Goal: Information Seeking & Learning: Find specific fact

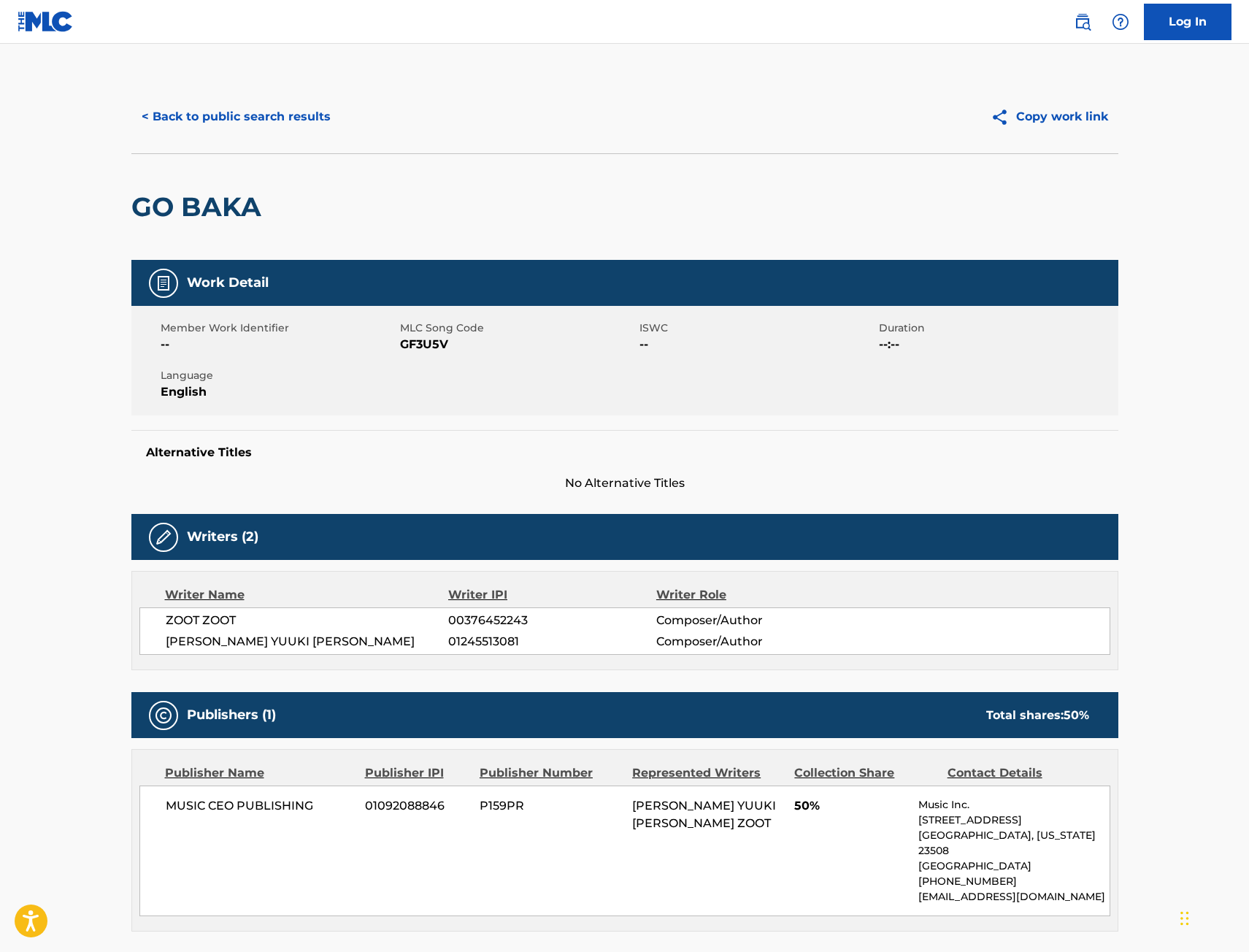
click at [224, 90] on div "< Back to public search results Copy work link" at bounding box center [625, 116] width 987 height 73
click at [220, 115] on button "< Back to public search results" at bounding box center [236, 116] width 209 height 36
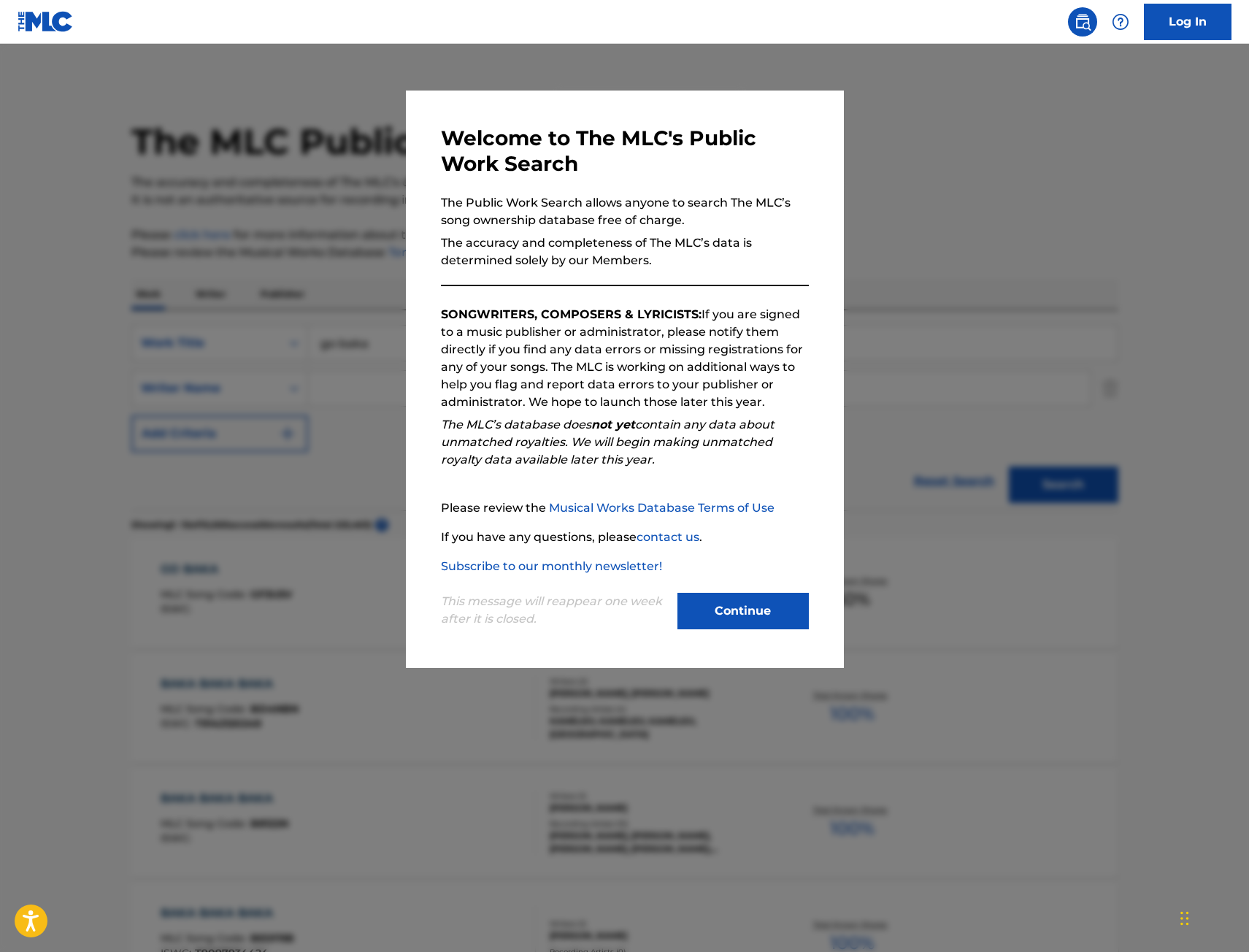
scroll to position [73, 0]
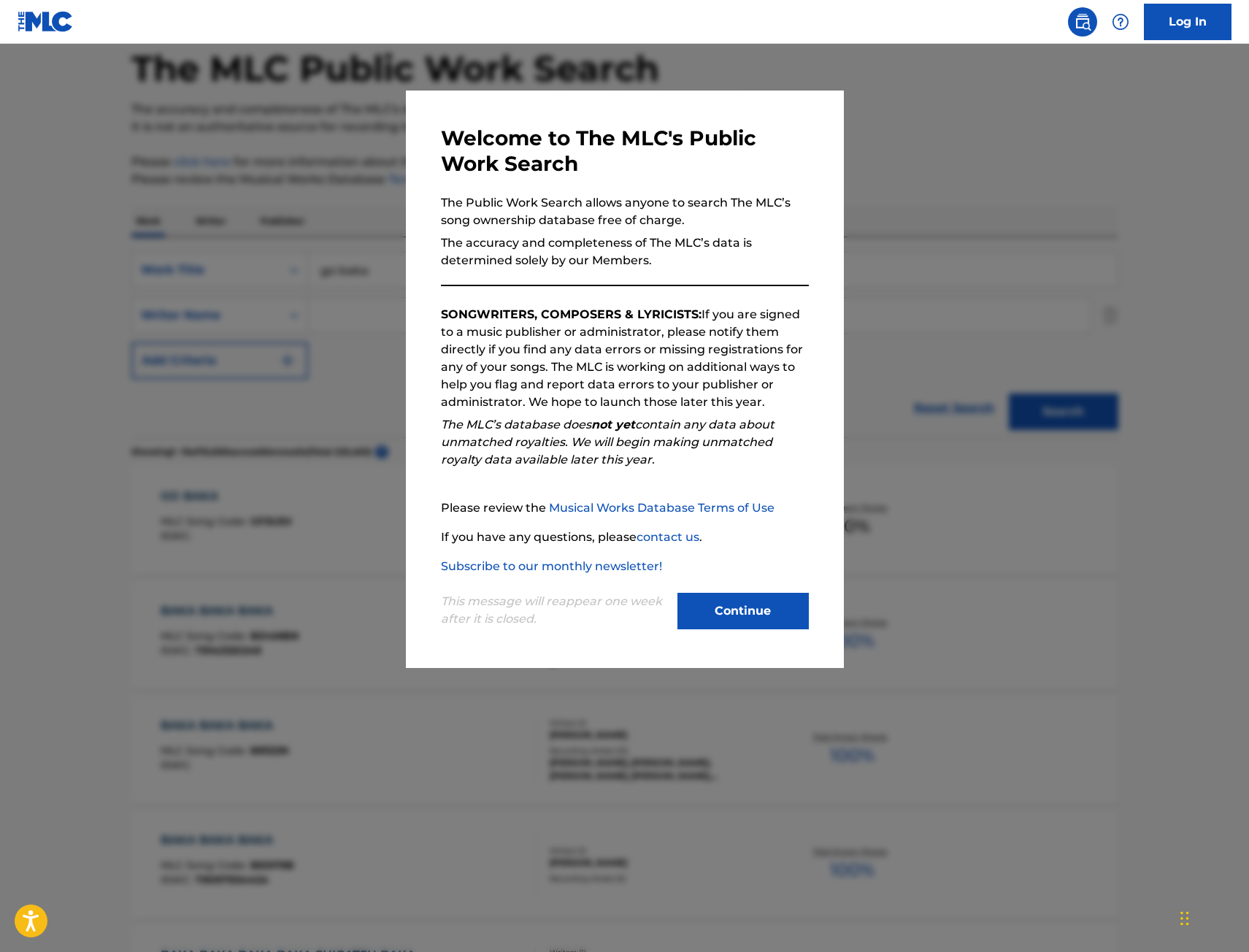
click at [346, 200] on div at bounding box center [624, 519] width 1249 height 952
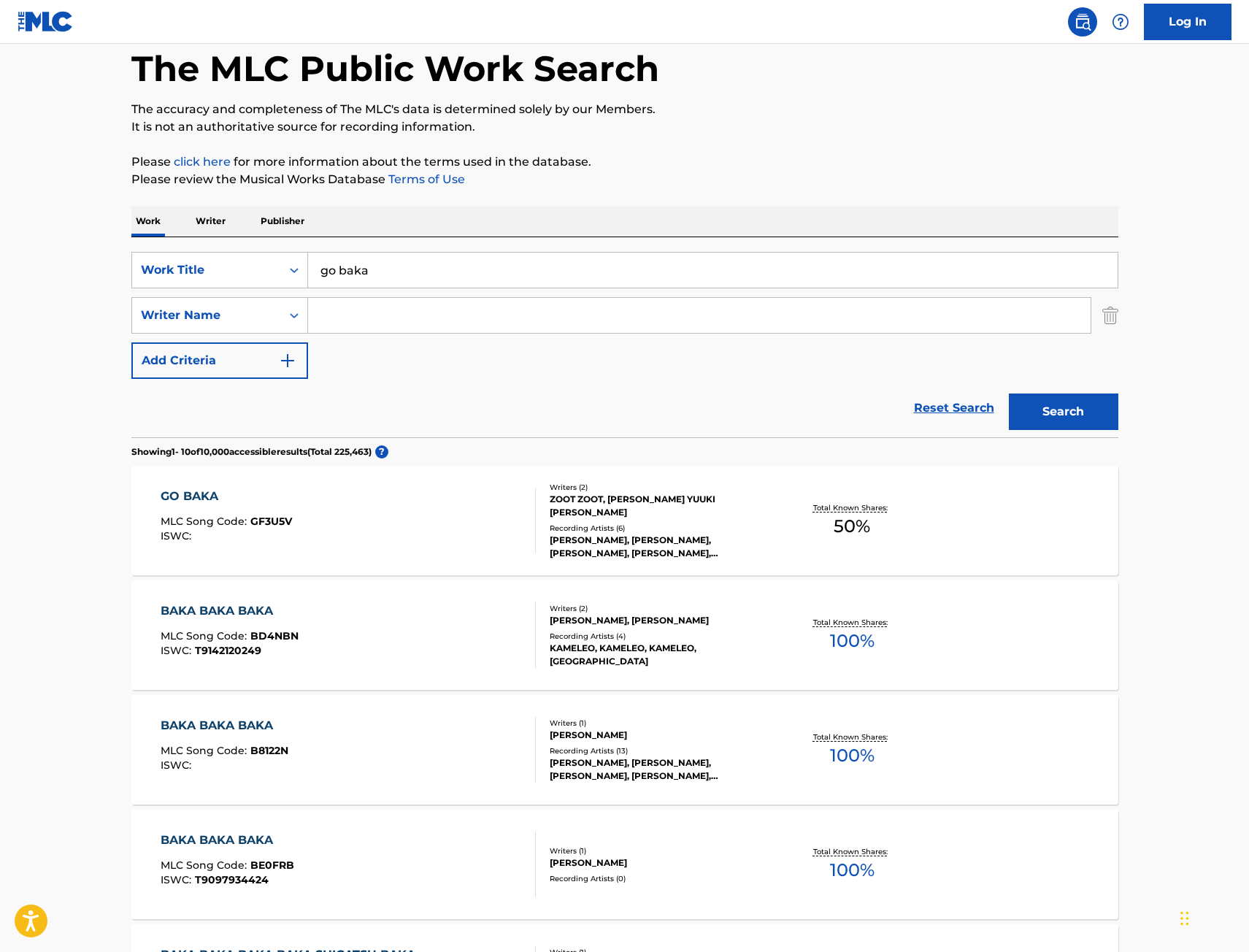
drag, startPoint x: 445, startPoint y: 267, endPoint x: -14, endPoint y: 301, distance: 460.3
click at [0, 301] on html "Accessibility Screen-Reader Guide, Feedback, and Issue Reporting | New window C…" at bounding box center [624, 403] width 1249 height 952
drag, startPoint x: 989, startPoint y: 124, endPoint x: 450, endPoint y: 287, distance: 563.1
click at [980, 125] on p "It is not an authoritative source for recording information." at bounding box center [625, 127] width 987 height 18
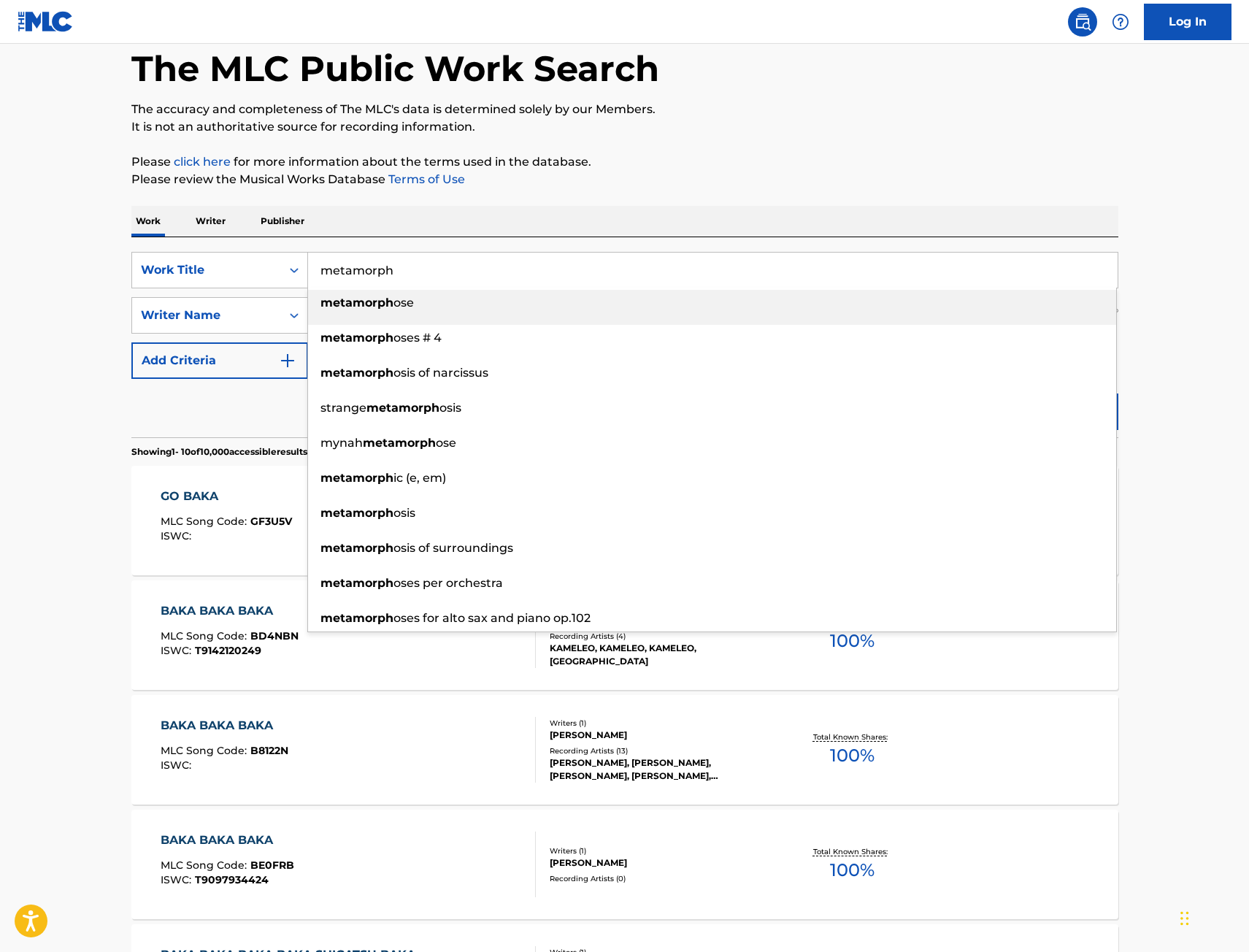
drag, startPoint x: 318, startPoint y: 276, endPoint x: 131, endPoint y: 293, distance: 187.8
click at [174, 291] on div "SearchWithCriteria9442012f-e5ce-4b7f-9f30-21d3868b8f91 Work Title metamorph met…" at bounding box center [625, 315] width 987 height 127
paste input "M3tamorphosis"
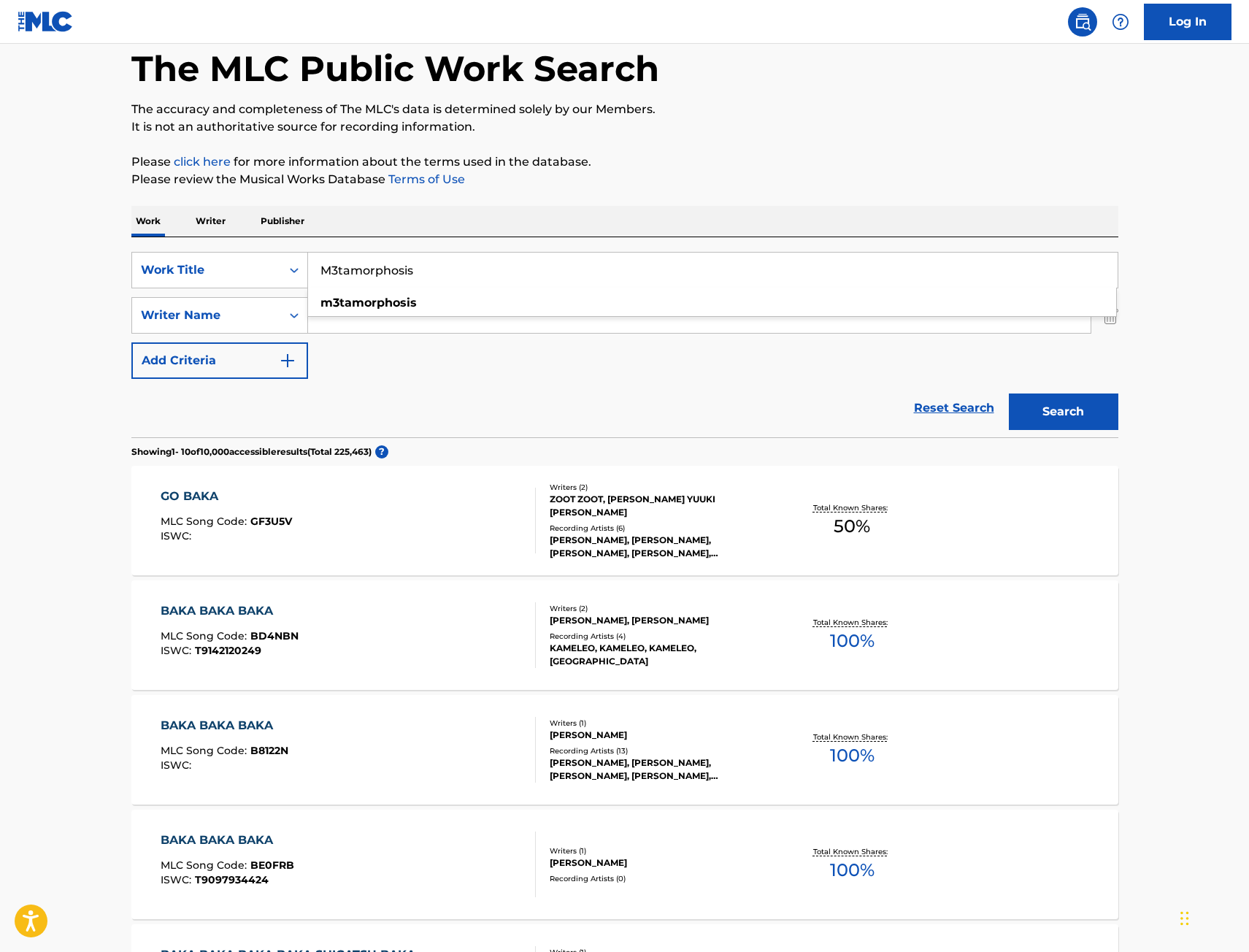
type input "M3tamorphosis"
click at [1096, 405] on button "Search" at bounding box center [1063, 411] width 110 height 36
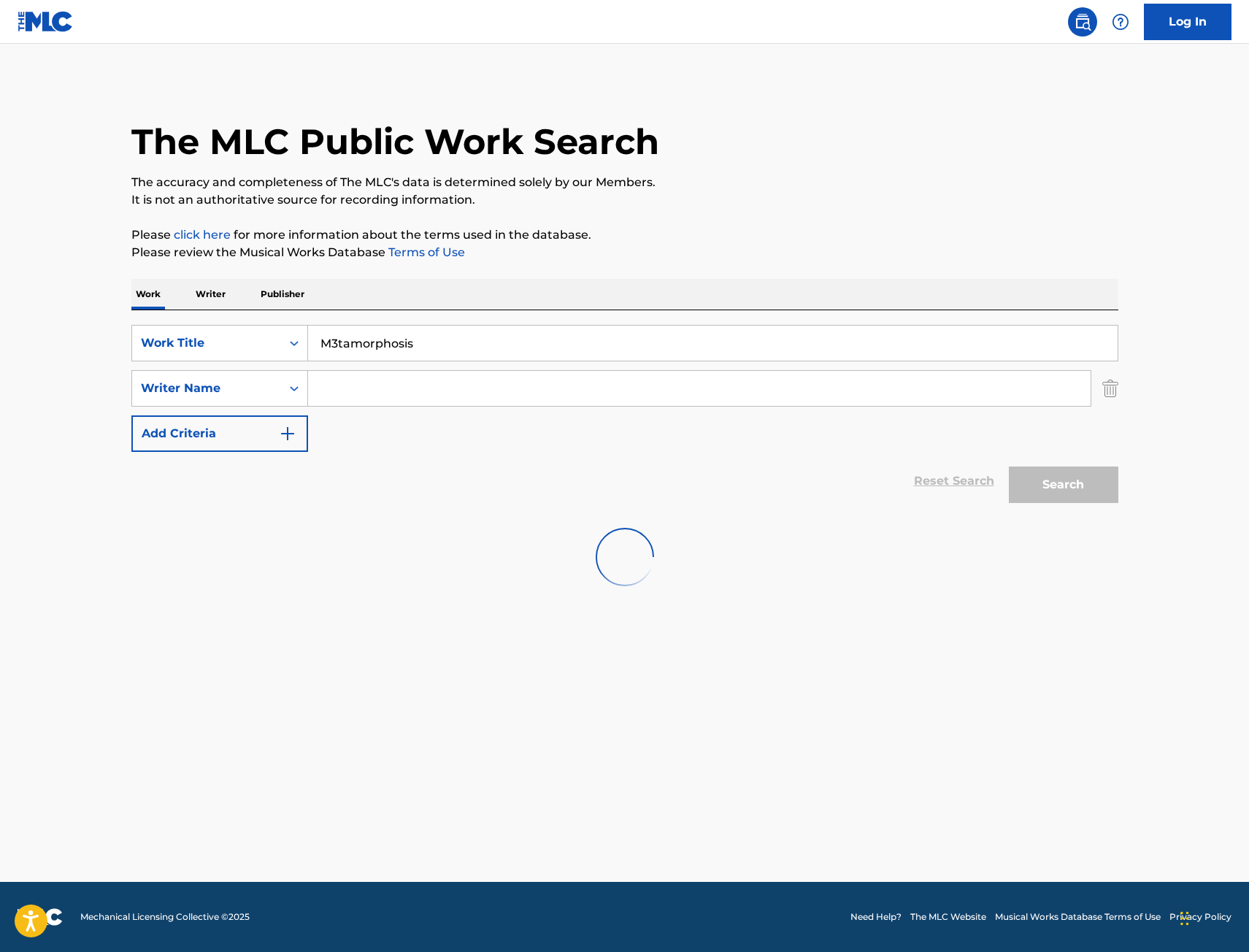
scroll to position [0, 0]
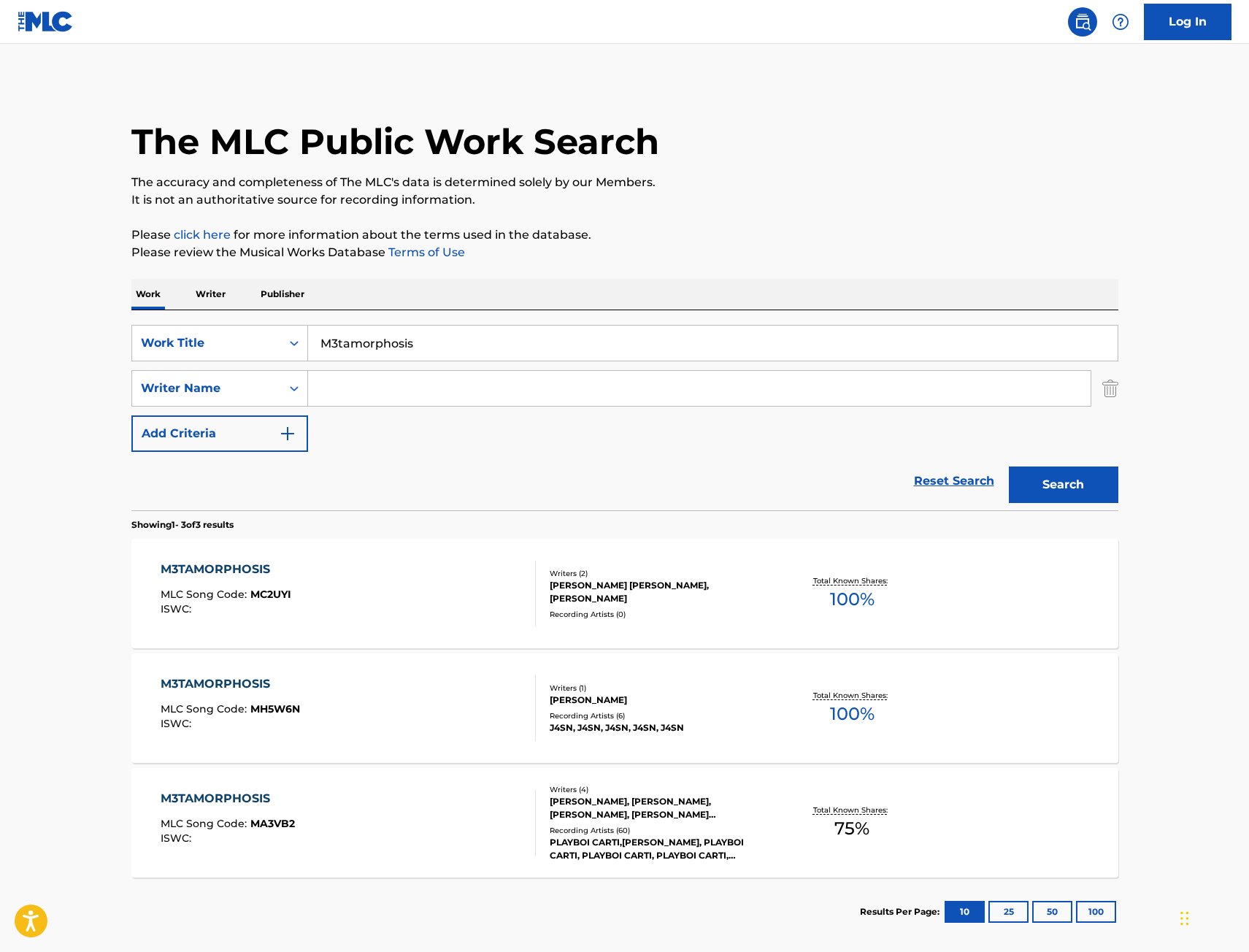
click at [477, 575] on div "M3TAMORPHOSIS MLC Song Code : MC2UYI ISWC :" at bounding box center [348, 593] width 375 height 65
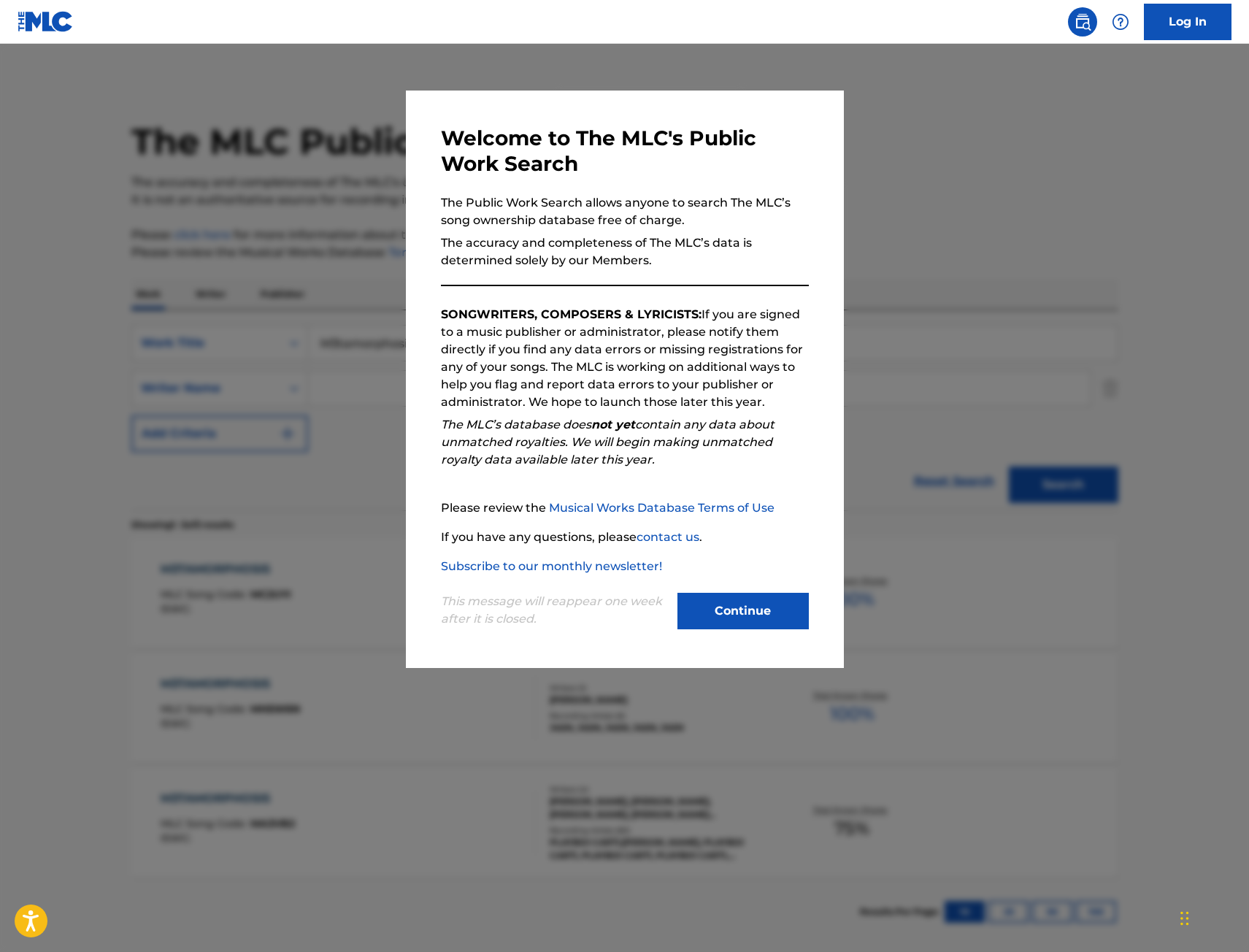
click at [300, 560] on div at bounding box center [624, 519] width 1249 height 952
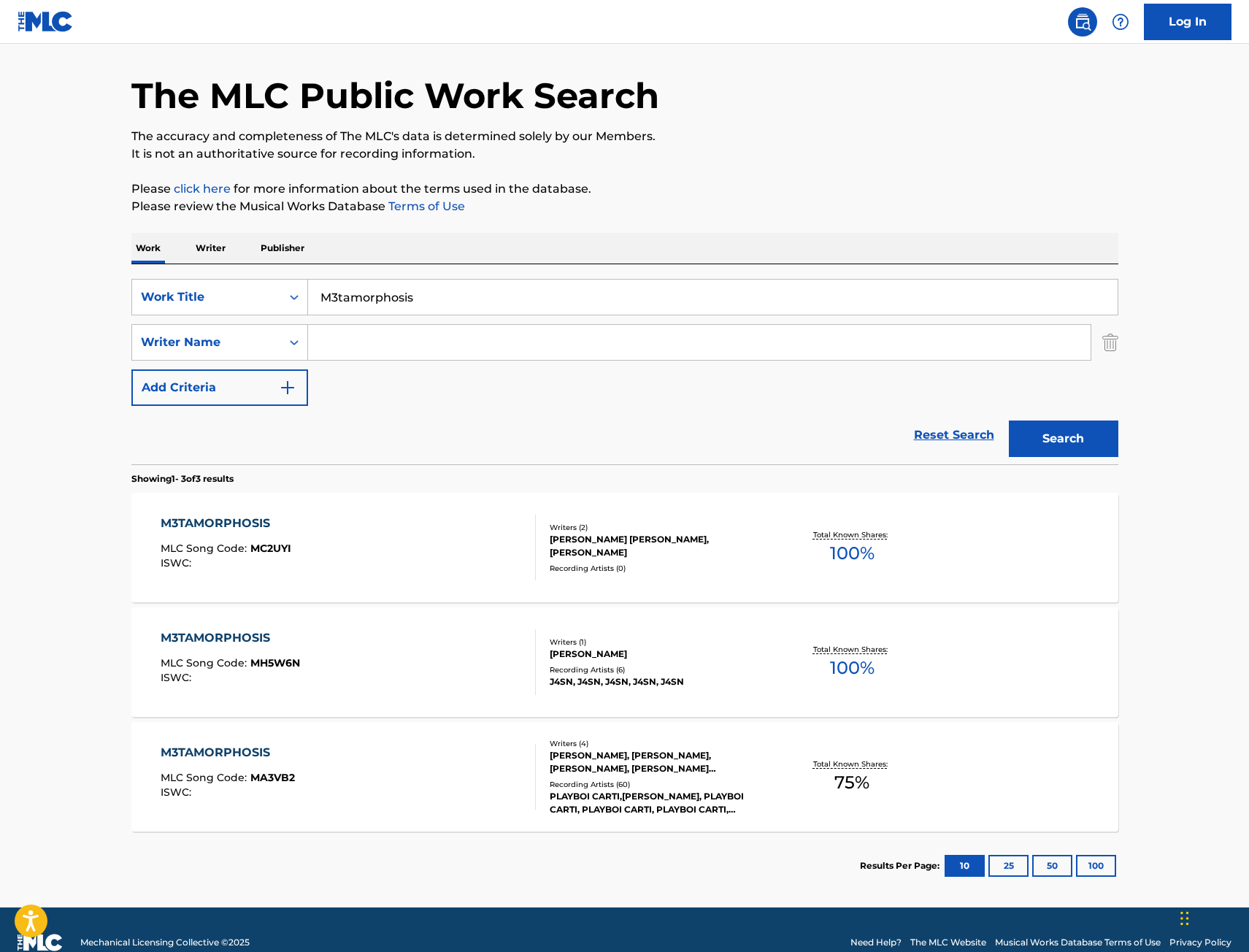
scroll to position [72, 0]
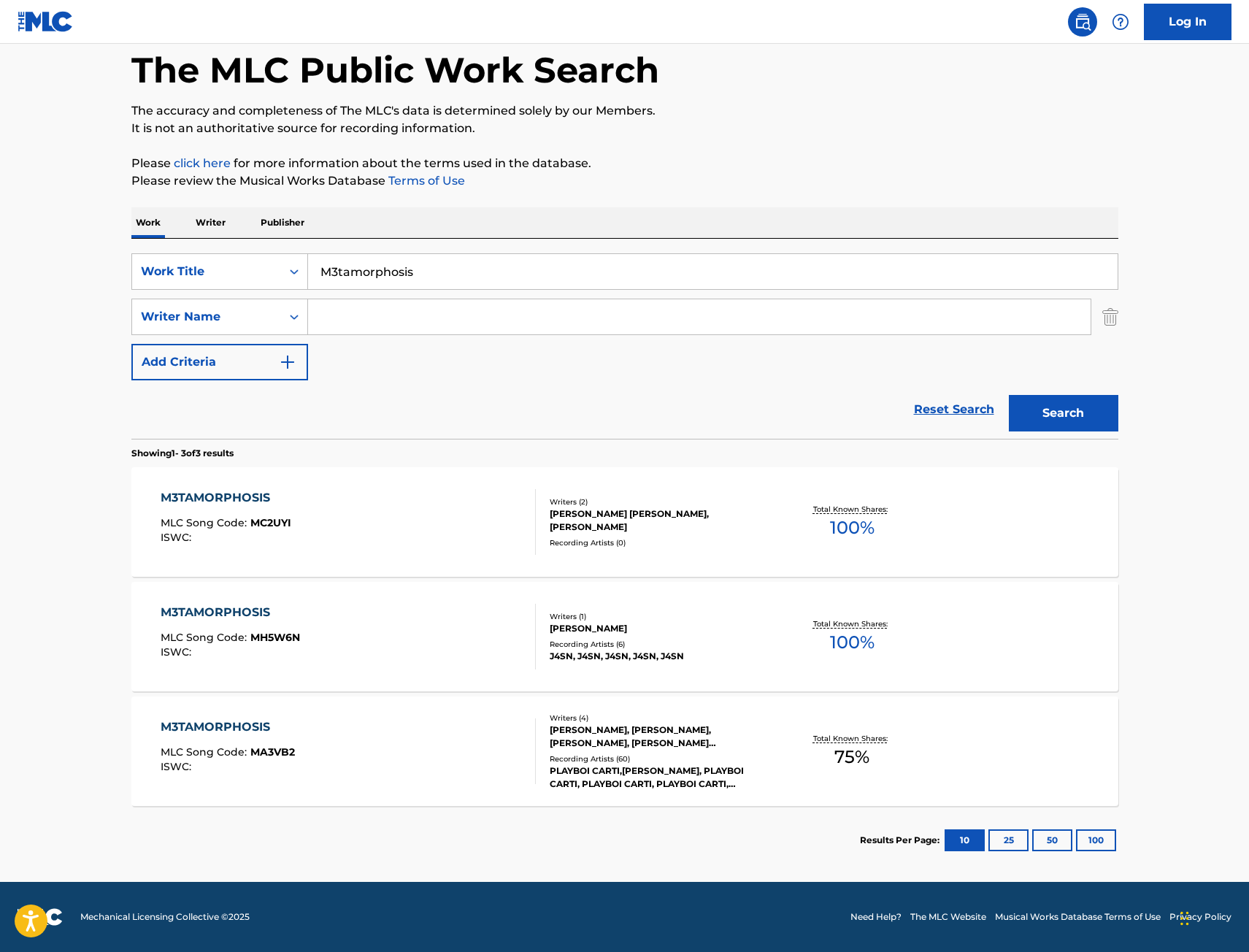
click at [408, 735] on div "M3TAMORPHOSIS MLC Song Code : MA3VB2 ISWC :" at bounding box center [348, 751] width 375 height 65
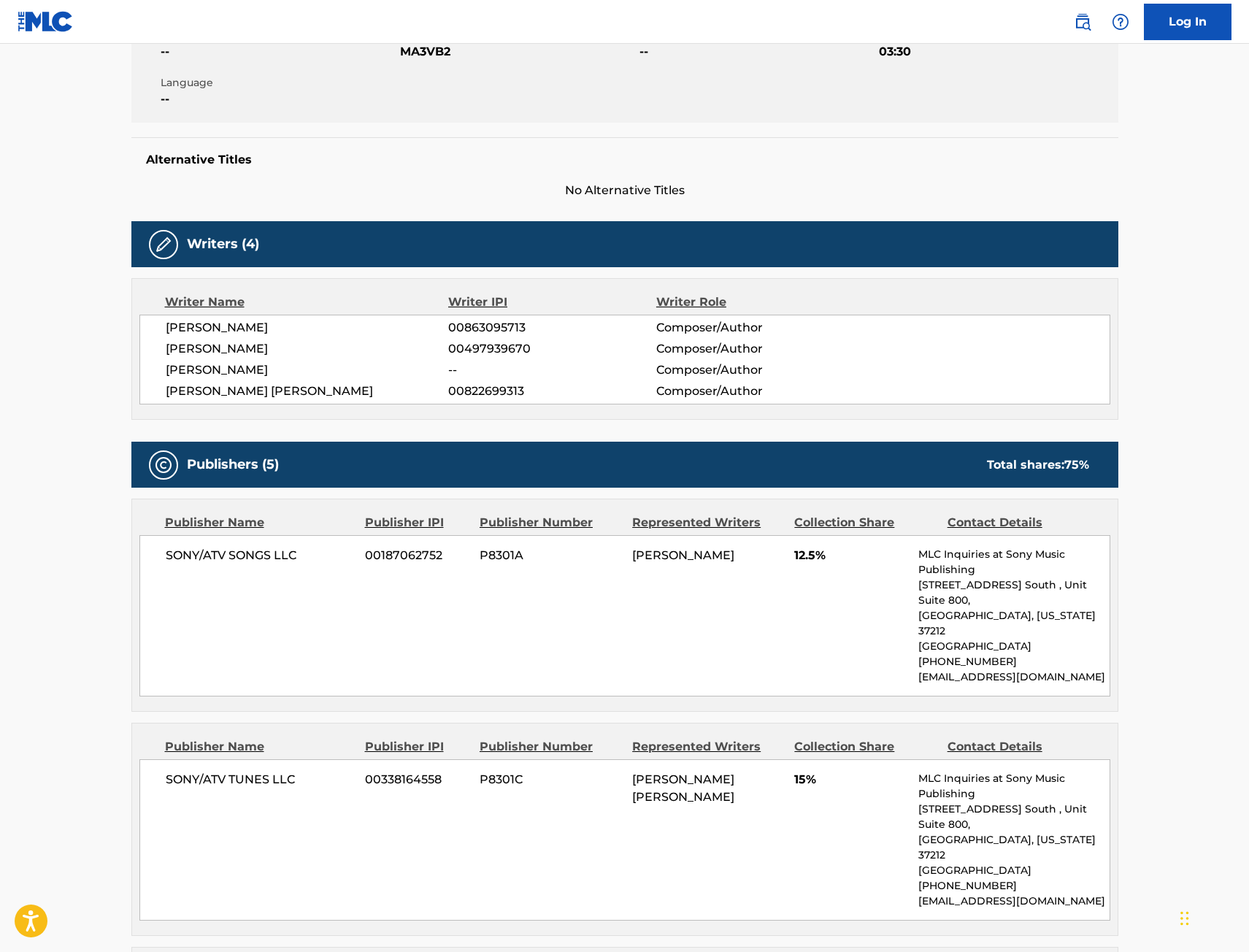
scroll to position [292, 0]
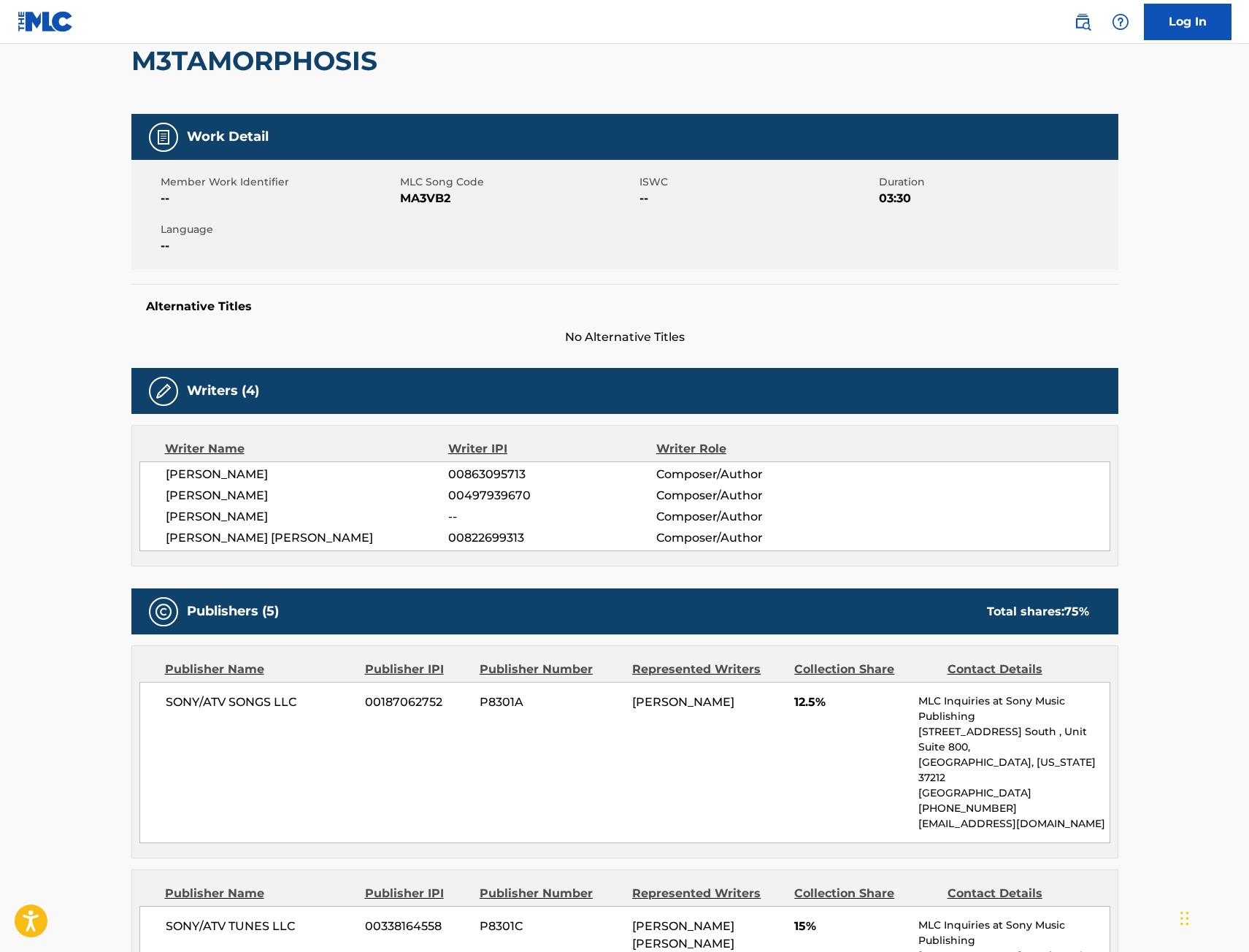
scroll to position [0, 0]
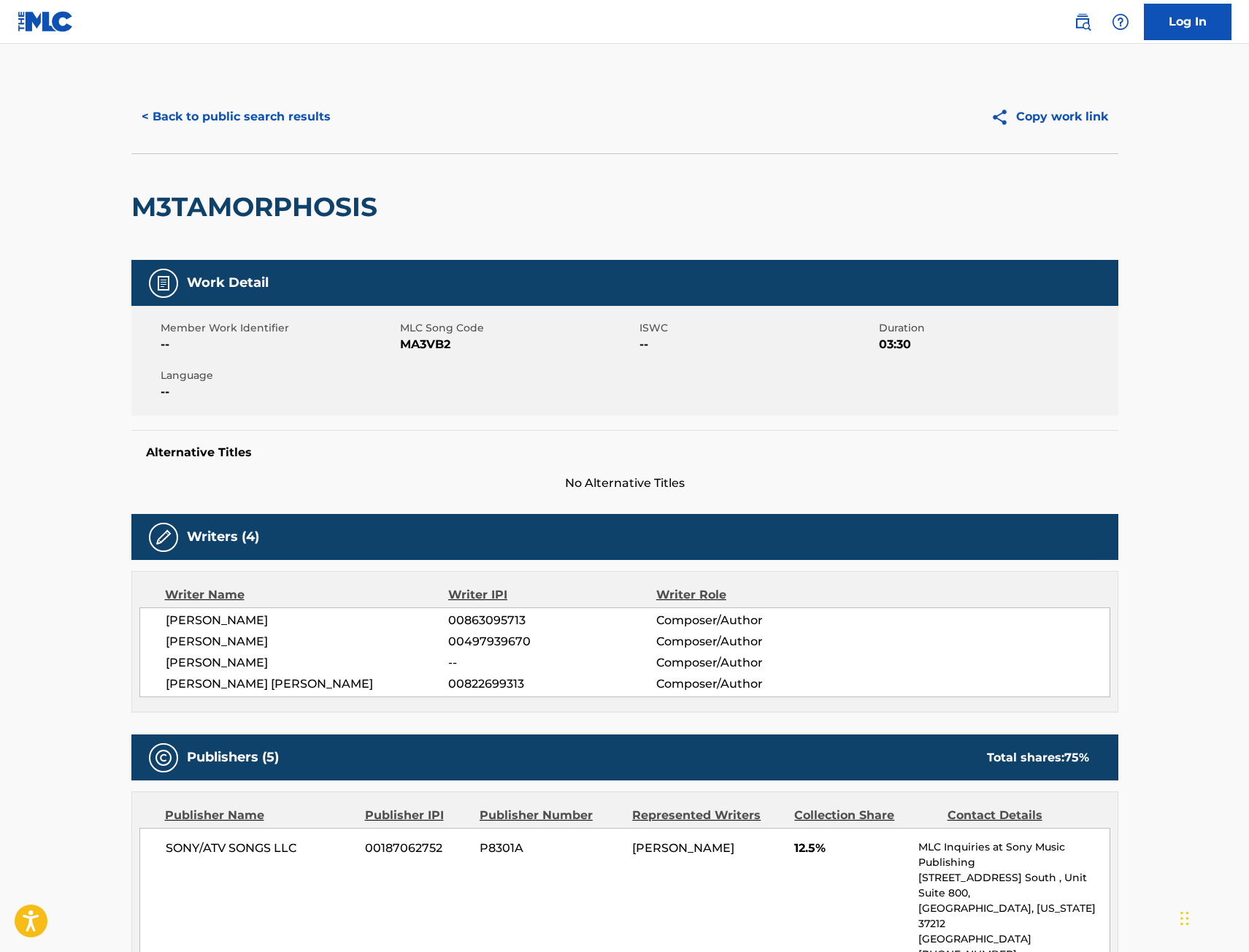
click at [269, 108] on button "< Back to public search results" at bounding box center [236, 116] width 209 height 36
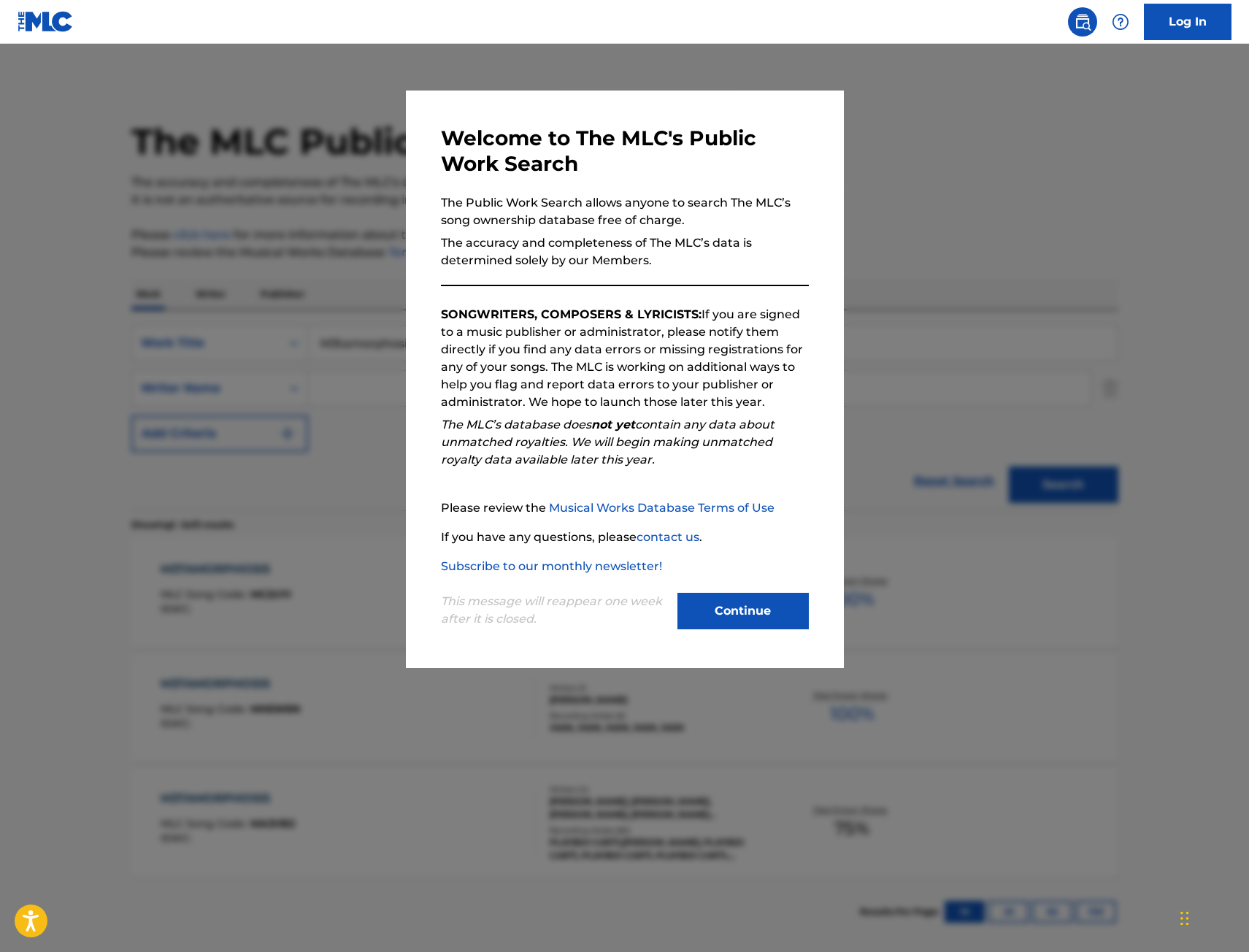
click at [227, 245] on div at bounding box center [624, 519] width 1249 height 952
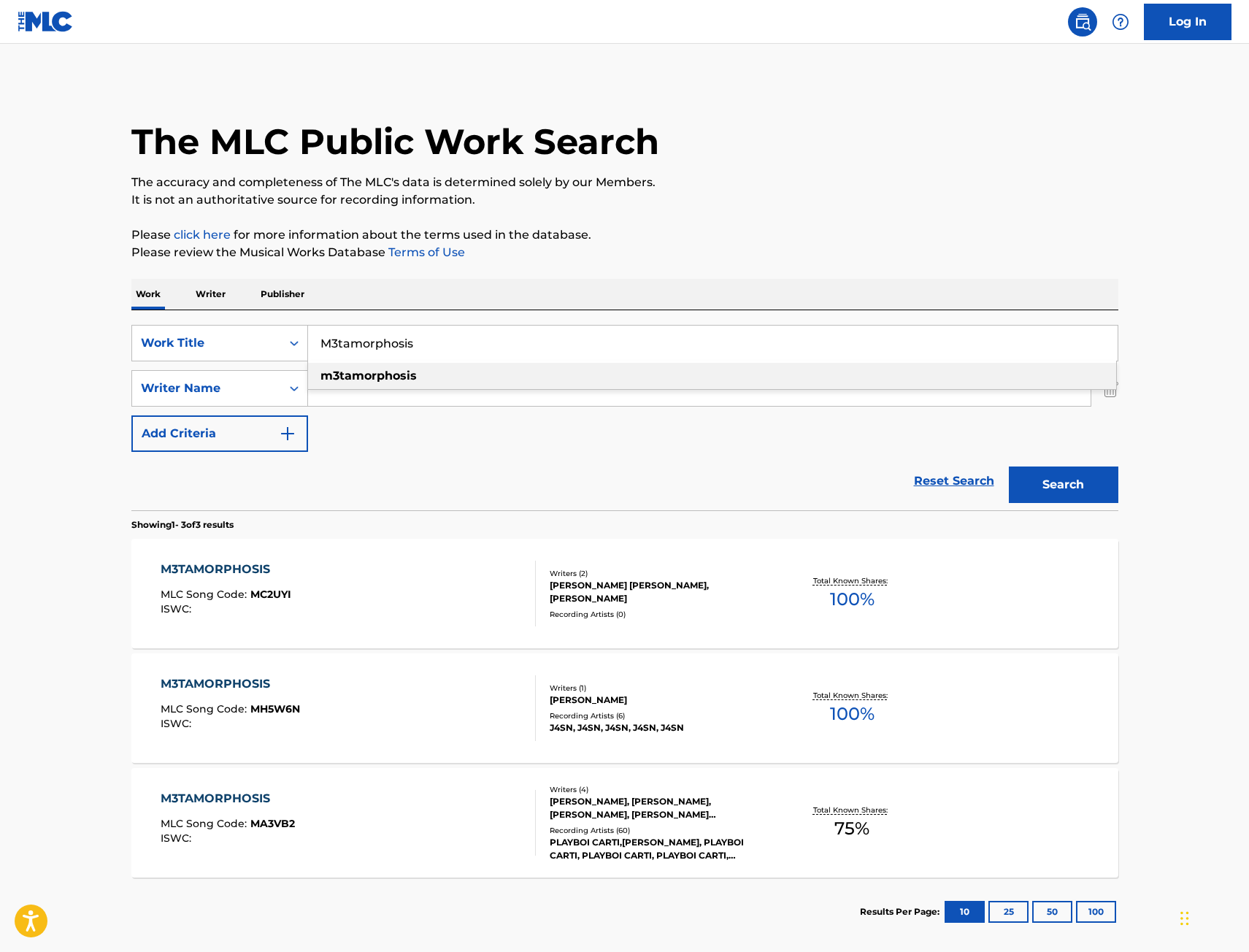
drag, startPoint x: 408, startPoint y: 350, endPoint x: 39, endPoint y: 362, distance: 369.2
click at [39, 362] on main "The MLC Public Work Search The accuracy and completeness of The MLC's data is d…" at bounding box center [624, 498] width 1249 height 910
paste input "LA to [GEOGRAPHIC_DATA]"
type input "LA to [GEOGRAPHIC_DATA]"
click at [1048, 479] on button "Search" at bounding box center [1063, 484] width 110 height 36
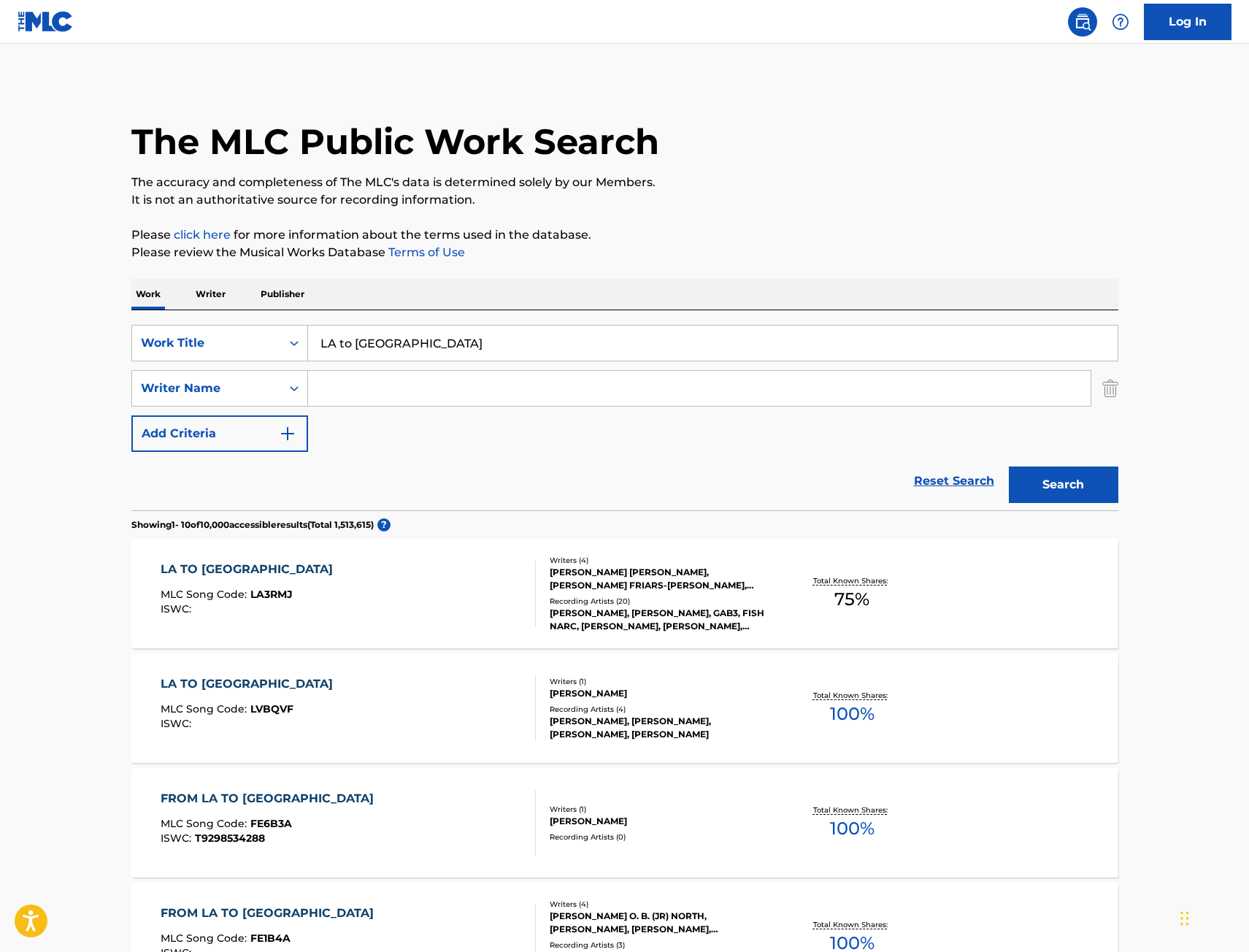
click at [411, 590] on div "LA TO LONDON MLC Song Code : LA3RMJ ISWC :" at bounding box center [348, 593] width 375 height 65
